Goal: Information Seeking & Learning: Find contact information

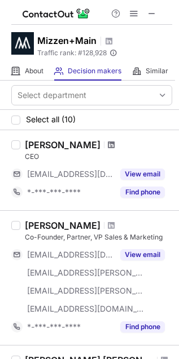
click at [108, 145] on span at bounding box center [111, 144] width 7 height 9
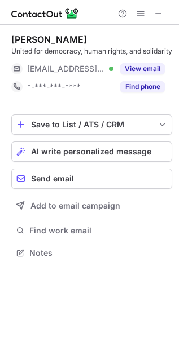
scroll to position [255, 179]
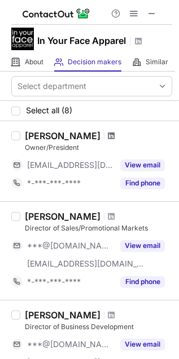
click at [108, 135] on span at bounding box center [111, 135] width 7 height 9
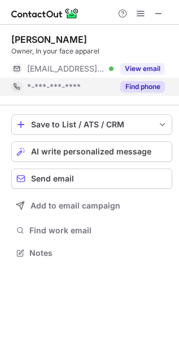
scroll to position [245, 179]
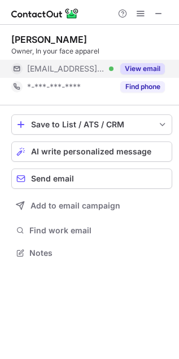
click at [97, 70] on span "***@inyourfaceapparel.com" at bounding box center [66, 69] width 78 height 10
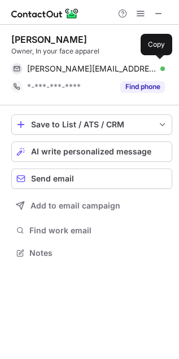
click at [97, 70] on span "doug@inyourfaceapparel.com" at bounding box center [91, 69] width 129 height 10
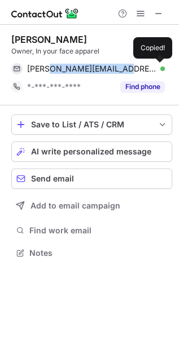
click at [97, 70] on span "doug@inyourfaceapparel.com" at bounding box center [91, 69] width 129 height 10
copy span "doug@inyourfaceapparel.com"
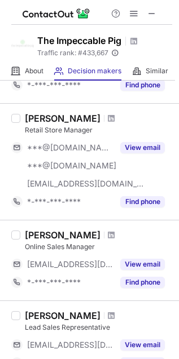
scroll to position [125, 0]
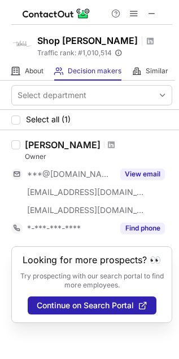
click at [104, 143] on div at bounding box center [111, 145] width 15 height 7
click at [108, 145] on span at bounding box center [111, 144] width 7 height 9
click at [104, 145] on div at bounding box center [111, 145] width 15 height 7
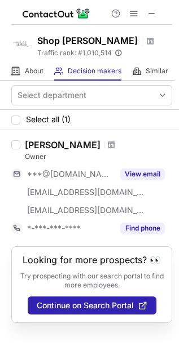
copy span
click at [104, 145] on div at bounding box center [111, 145] width 15 height 7
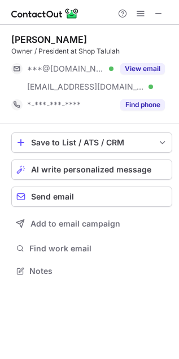
scroll to position [263, 179]
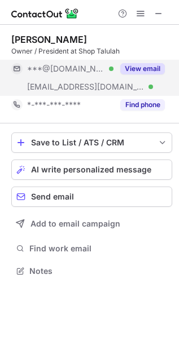
click at [82, 85] on span "***@shoptalulah.com" at bounding box center [85, 87] width 117 height 10
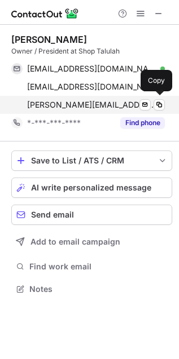
click at [86, 99] on div "david.nelson@shoptalulah.com Verified Send email Copy" at bounding box center [87, 105] width 153 height 18
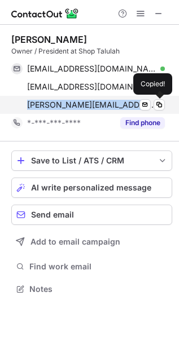
click at [86, 99] on div "david.nelson@shoptalulah.com Verified Send email Copied!" at bounding box center [87, 105] width 153 height 18
copy span "david.nelson@shoptalulah.com"
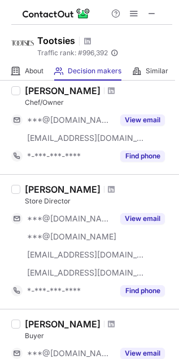
scroll to position [564, 0]
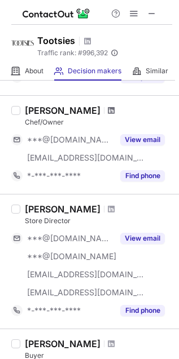
click at [108, 108] on span at bounding box center [111, 110] width 7 height 9
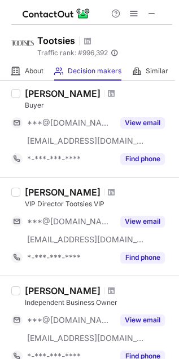
scroll to position [926, 0]
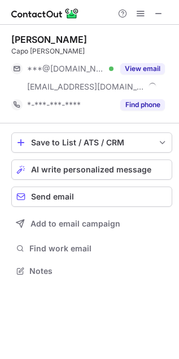
scroll to position [263, 179]
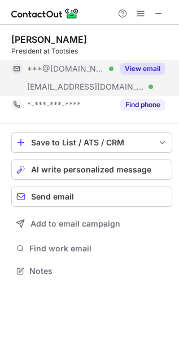
click at [86, 84] on span "***@tootsies.com" at bounding box center [85, 87] width 117 height 10
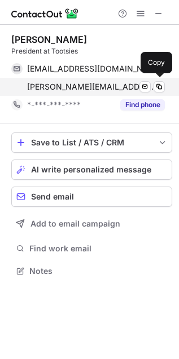
click at [91, 83] on span "norman@tootsies.com" at bounding box center [91, 87] width 129 height 10
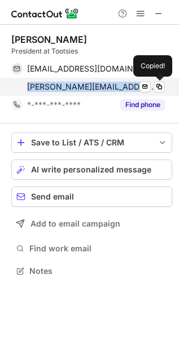
copy span "norman@tootsies.com"
click at [91, 83] on span "norman@tootsies.com" at bounding box center [91, 87] width 129 height 10
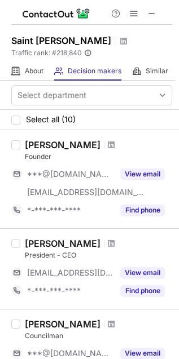
click at [104, 144] on div at bounding box center [111, 145] width 15 height 7
click at [108, 146] on span at bounding box center [111, 144] width 7 height 9
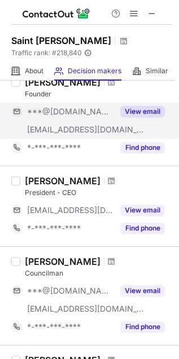
click at [68, 123] on div "***@mysaintbernard.com" at bounding box center [62, 130] width 102 height 18
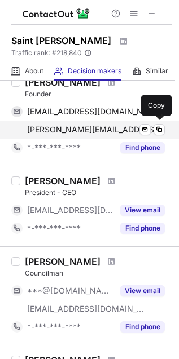
click at [56, 125] on span "jeff@saintbernard.com" at bounding box center [96, 130] width 138 height 10
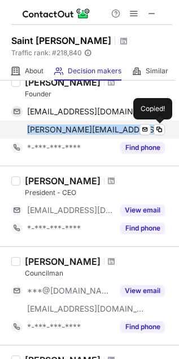
click at [56, 125] on span "jeff@saintbernard.com" at bounding box center [96, 130] width 138 height 10
copy span "jeff@saintbernard.com"
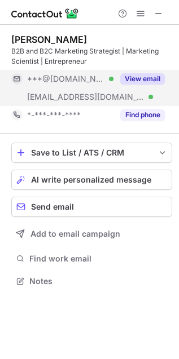
scroll to position [273, 179]
click at [77, 100] on span "***@saintbernardagency.com" at bounding box center [85, 97] width 117 height 10
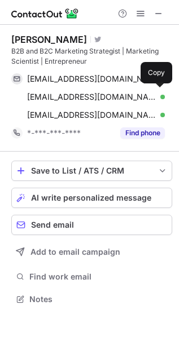
scroll to position [292, 179]
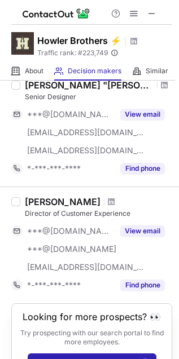
scroll to position [979, 0]
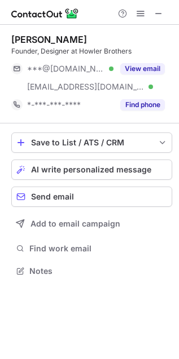
scroll to position [263, 179]
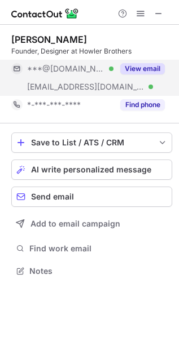
click at [113, 72] on div "View email" at bounding box center [138, 69] width 51 height 18
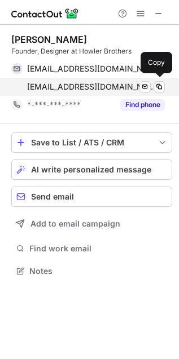
click at [105, 89] on span "chase@howlerbros.com" at bounding box center [91, 87] width 129 height 10
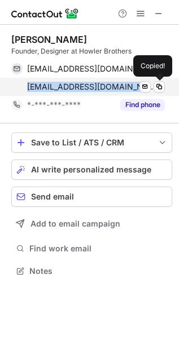
click at [104, 88] on span "chase@howlerbros.com" at bounding box center [91, 87] width 129 height 10
